Goal: Information Seeking & Learning: Learn about a topic

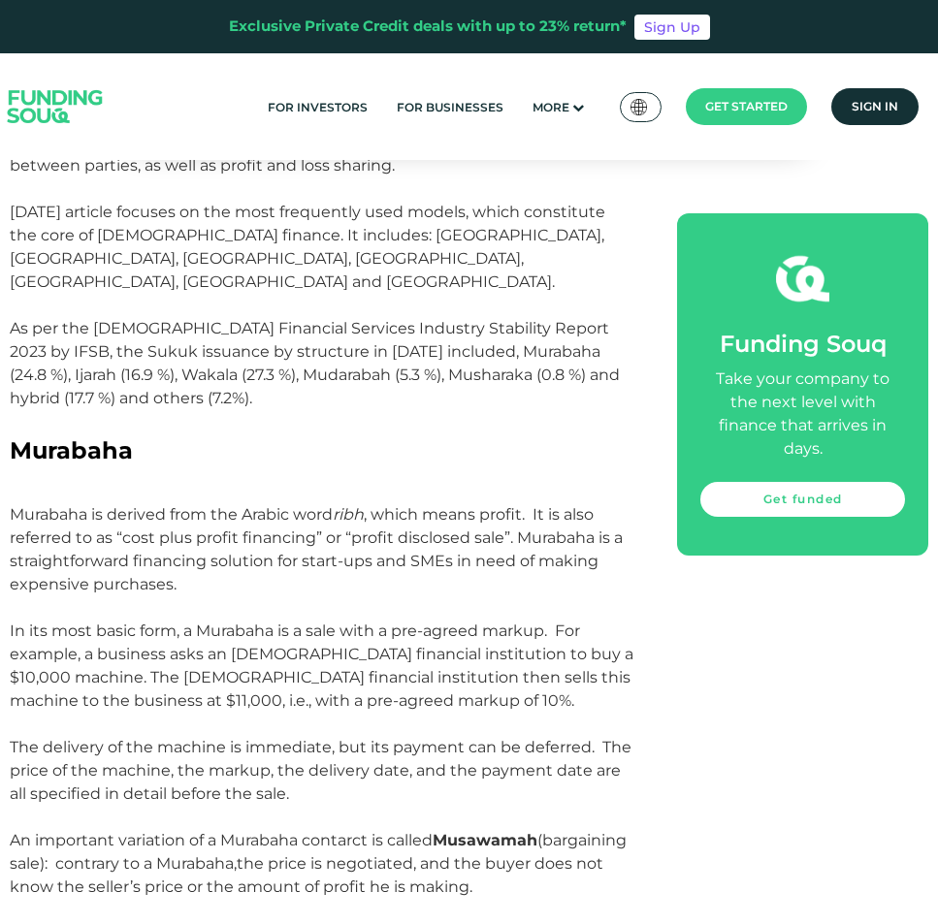
scroll to position [1317, 0]
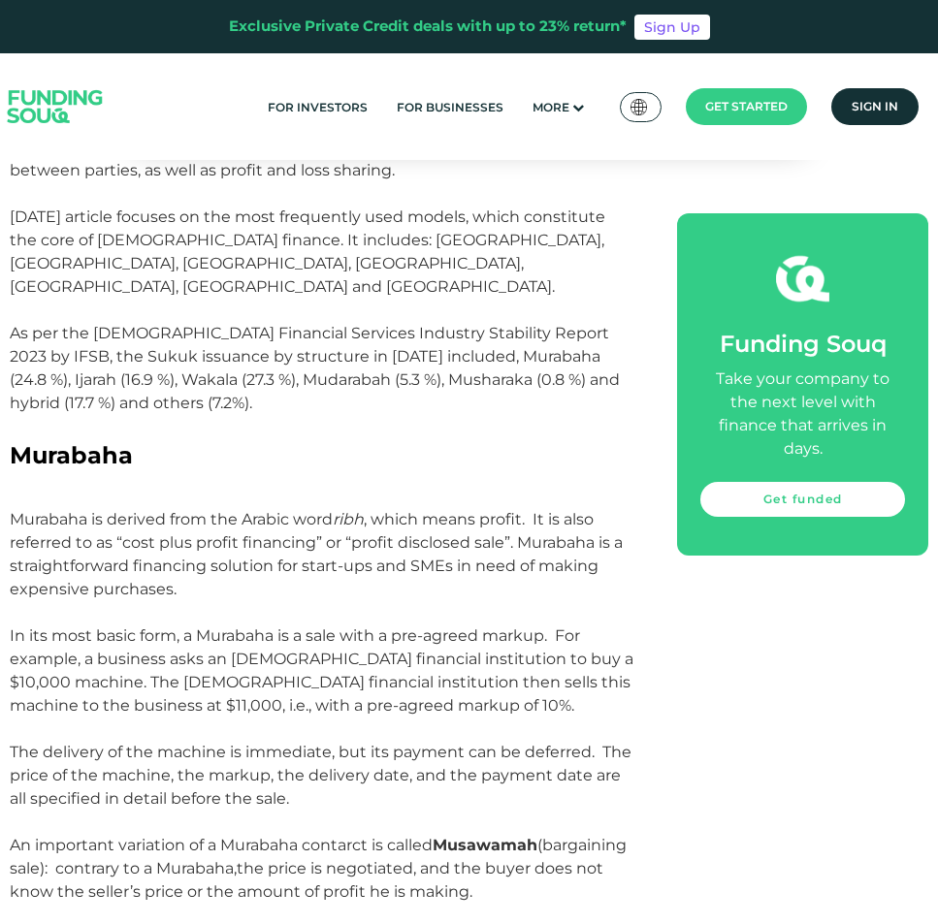
drag, startPoint x: 496, startPoint y: 489, endPoint x: 483, endPoint y: 487, distance: 12.8
click at [483, 508] on p "Murabaha is derived from the Arabic word ribh , which means profit. It is also …" at bounding box center [322, 554] width 624 height 93
click at [441, 625] on p "In its most basic form, a Murabaha is a sale with a pre-agreed markup. For exam…" at bounding box center [322, 718] width 624 height 186
click at [436, 625] on p "In its most basic form, a Murabaha is a sale with a pre-agreed markup. For exam…" at bounding box center [322, 718] width 624 height 186
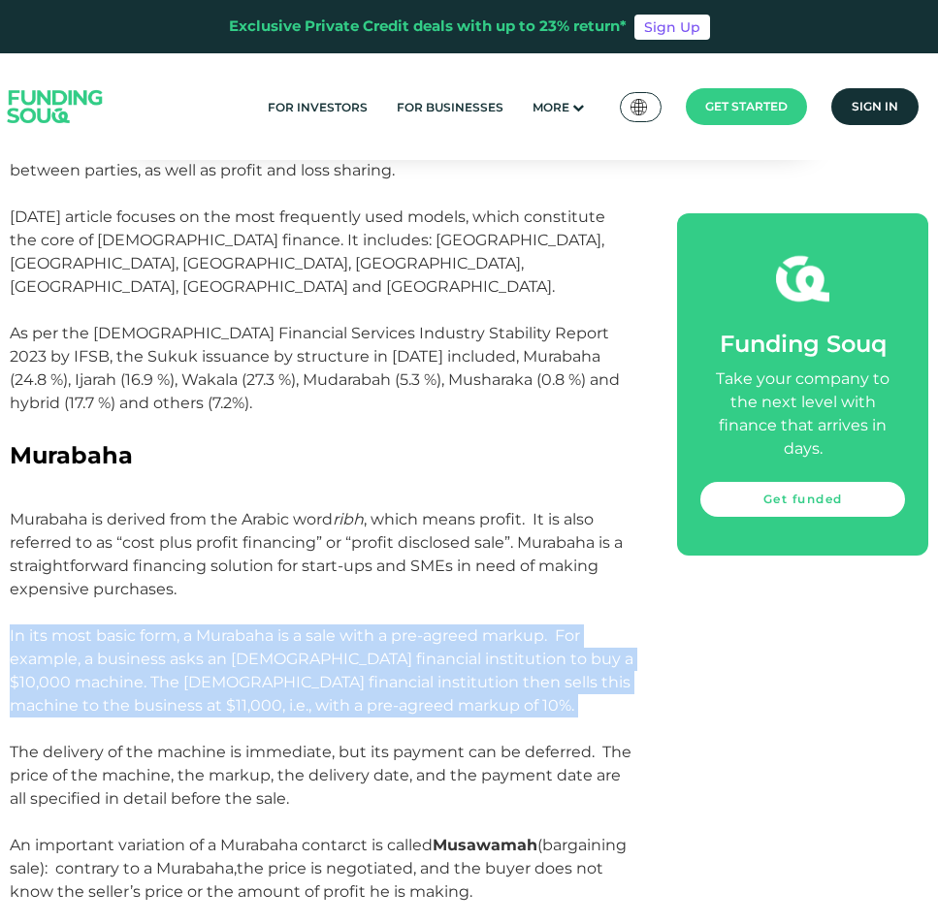
click at [436, 625] on p "In its most basic form, a Murabaha is a sale with a pre-agreed markup. For exam…" at bounding box center [322, 718] width 624 height 186
click at [435, 625] on p "In its most basic form, a Murabaha is a sale with a pre-agreed markup. For exam…" at bounding box center [322, 718] width 624 height 186
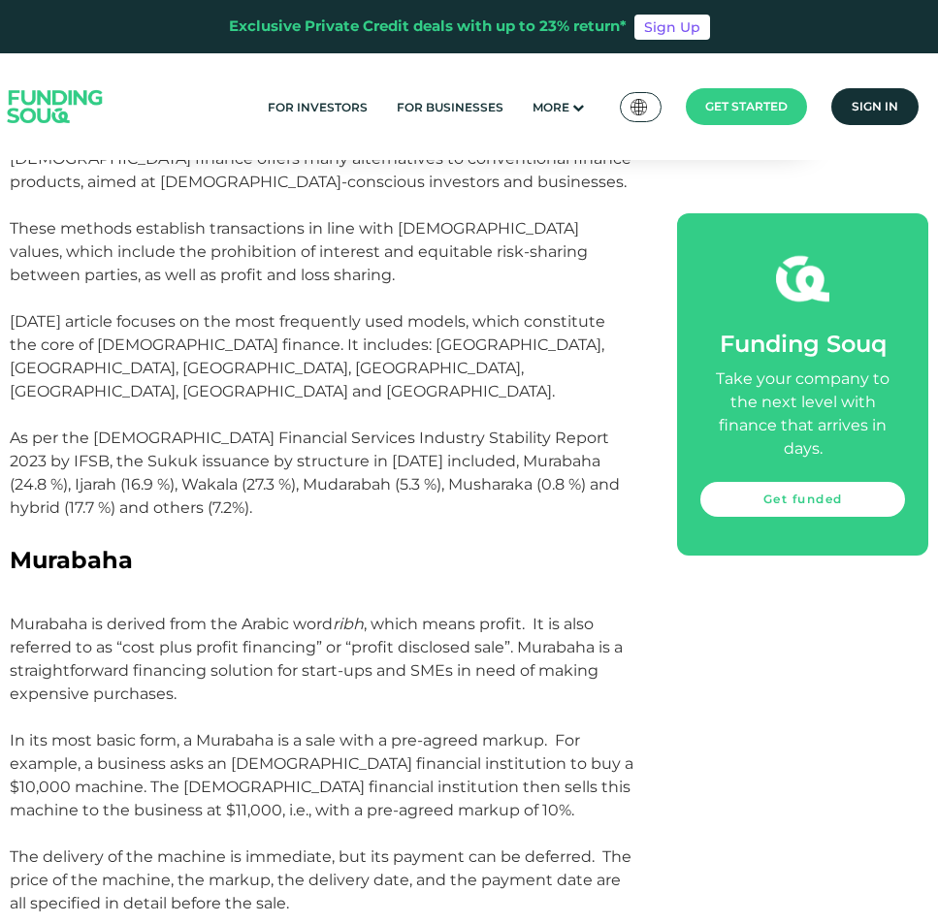
scroll to position [929, 0]
